Goal: Task Accomplishment & Management: Use online tool/utility

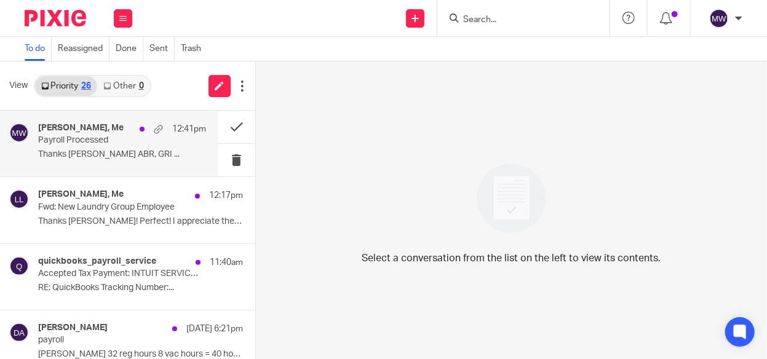
click at [122, 153] on p "Thanks [PERSON_NAME] ABR, GRI ..." at bounding box center [122, 155] width 168 height 10
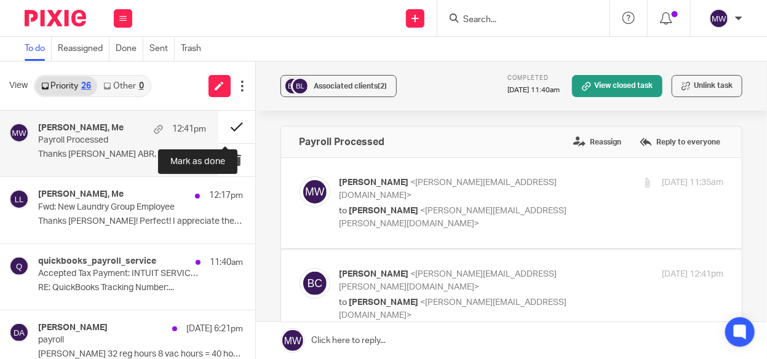
click at [223, 127] on button at bounding box center [236, 127] width 37 height 33
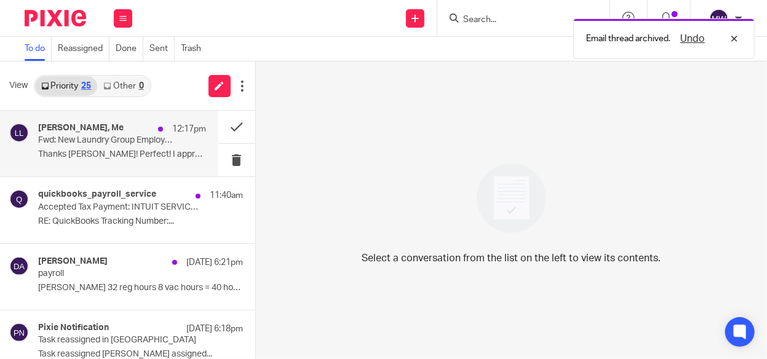
click at [87, 154] on p "Thanks [PERSON_NAME]! Perfect! I appreciate the help!..." at bounding box center [122, 155] width 168 height 10
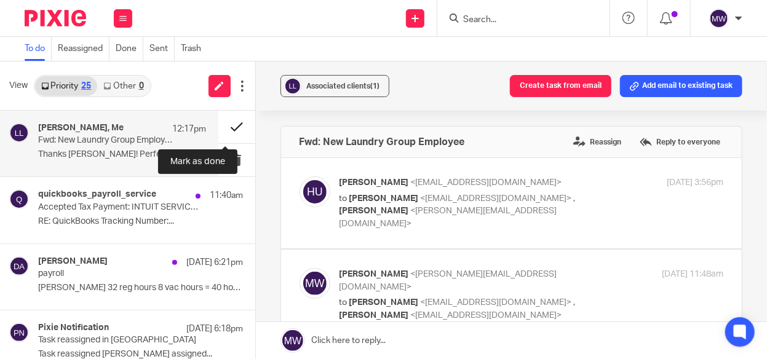
click at [228, 124] on button at bounding box center [236, 127] width 37 height 33
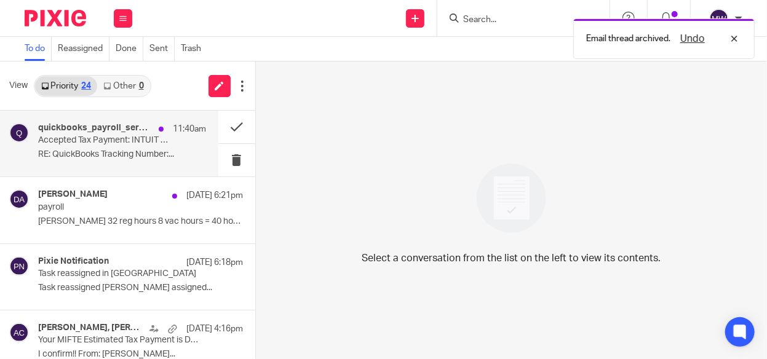
click at [105, 150] on p "RE: QuickBooks Tracking Number:..." at bounding box center [122, 155] width 168 height 10
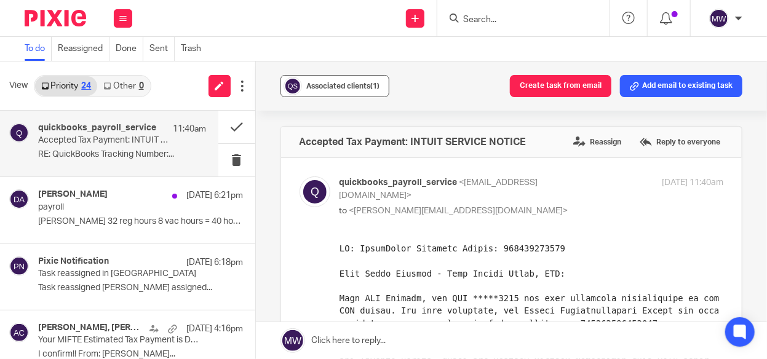
click at [344, 91] on div "Associated clients (1)" at bounding box center [343, 86] width 73 height 12
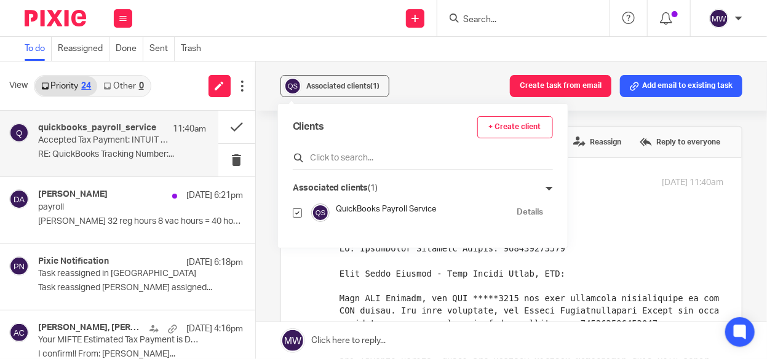
click at [352, 153] on input "text" at bounding box center [423, 158] width 260 height 12
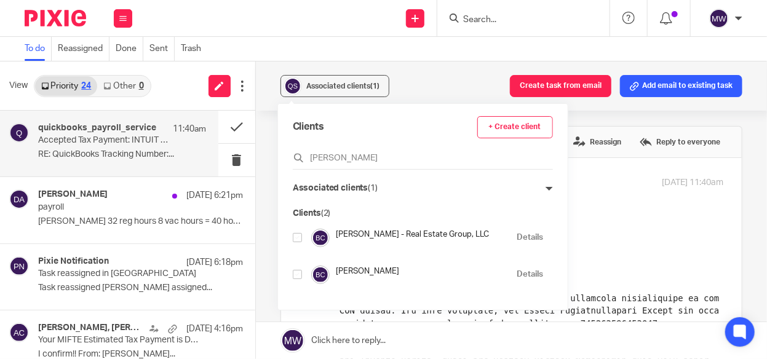
type input "[PERSON_NAME]"
click at [300, 233] on input "checkbox" at bounding box center [297, 237] width 9 height 9
checkbox input "true"
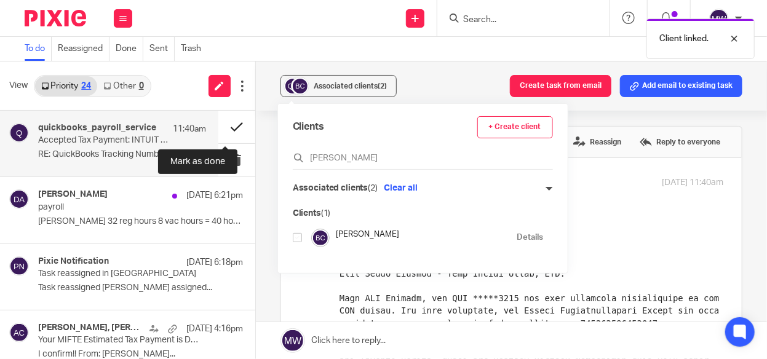
click at [222, 126] on button at bounding box center [236, 127] width 37 height 33
